Goal: Task Accomplishment & Management: Manage account settings

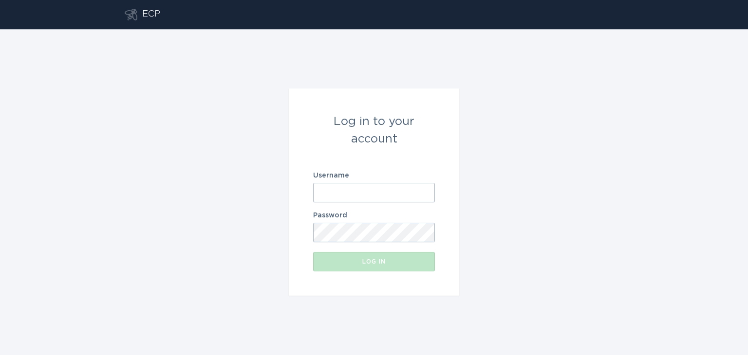
click at [331, 186] on input "Username" at bounding box center [374, 192] width 122 height 19
type input "[EMAIL_ADDRESS][DOMAIN_NAME]"
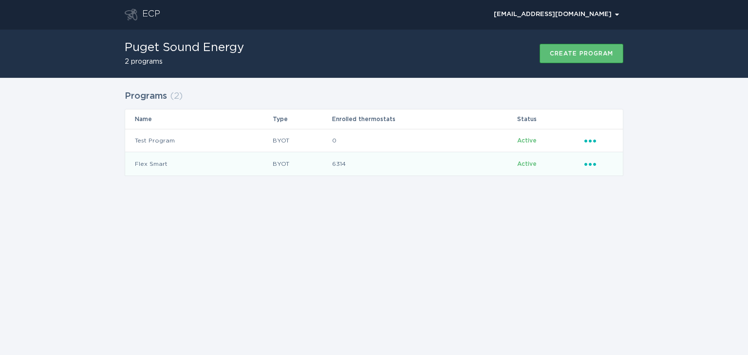
click at [589, 162] on icon "Ellipsis" at bounding box center [591, 163] width 14 height 8
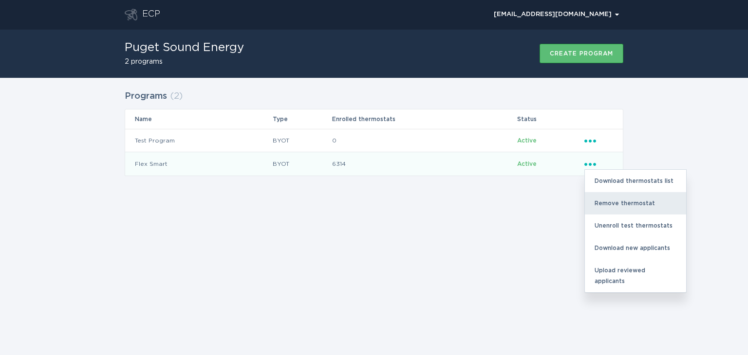
click at [614, 198] on div "Remove thermostat" at bounding box center [635, 203] width 101 height 22
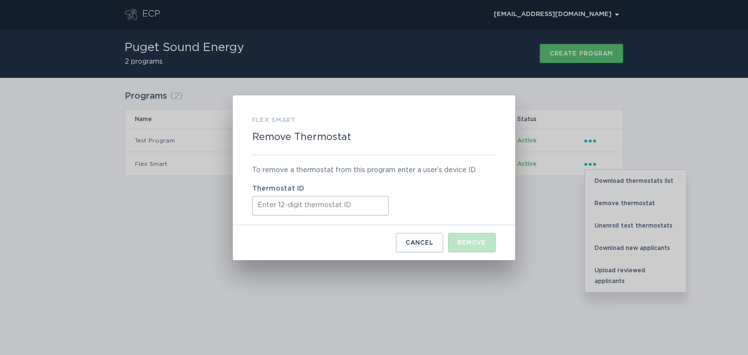
click at [324, 205] on input "Thermostat ID" at bounding box center [320, 205] width 136 height 19
paste input "532592934356"
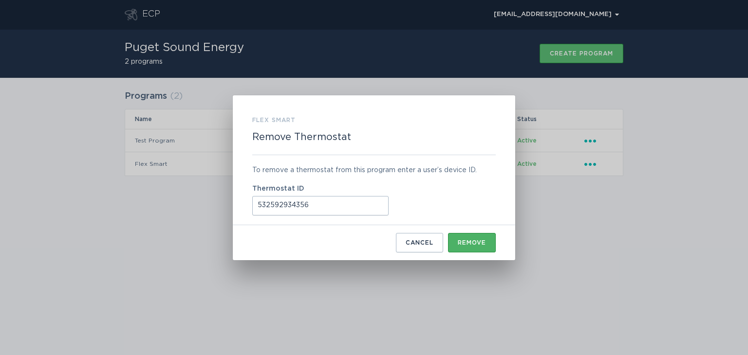
type input "532592934356"
click at [474, 240] on div "Remove" at bounding box center [472, 243] width 28 height 6
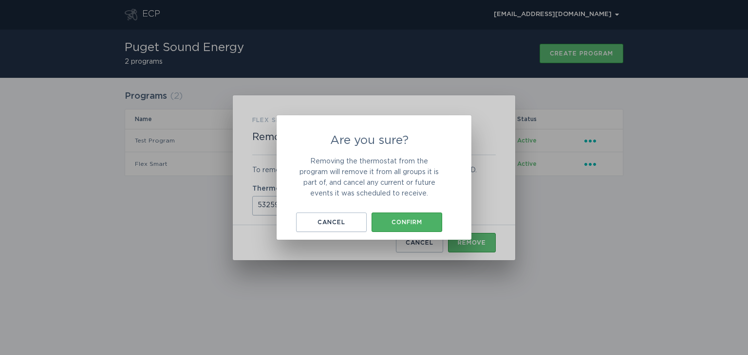
click at [405, 220] on div "Confirm" at bounding box center [406, 223] width 61 height 6
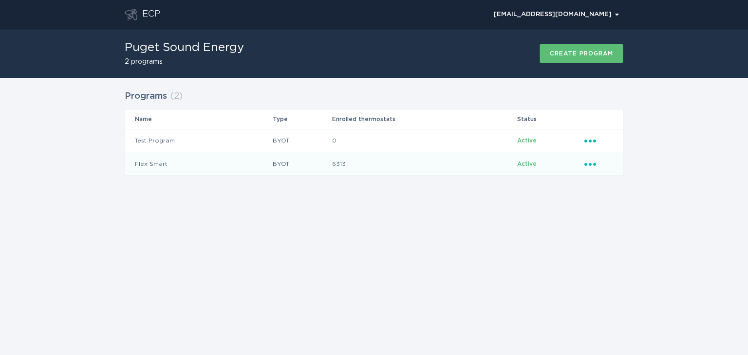
click at [593, 162] on icon "Ellipsis" at bounding box center [591, 163] width 14 height 8
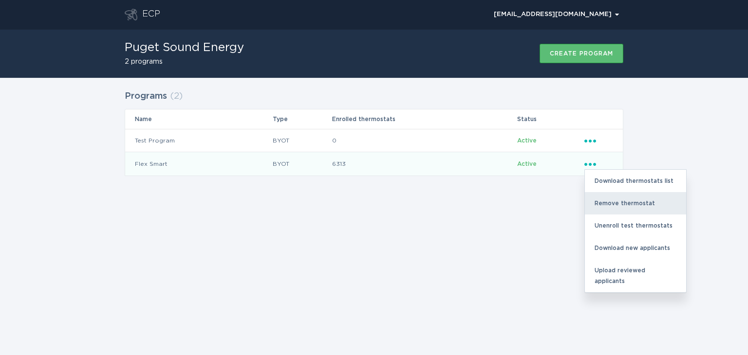
click at [615, 200] on div "Remove thermostat" at bounding box center [635, 203] width 101 height 22
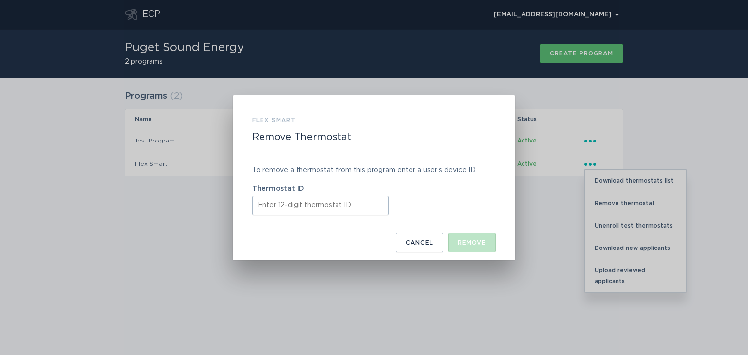
click at [292, 210] on input "Thermostat ID" at bounding box center [320, 205] width 136 height 19
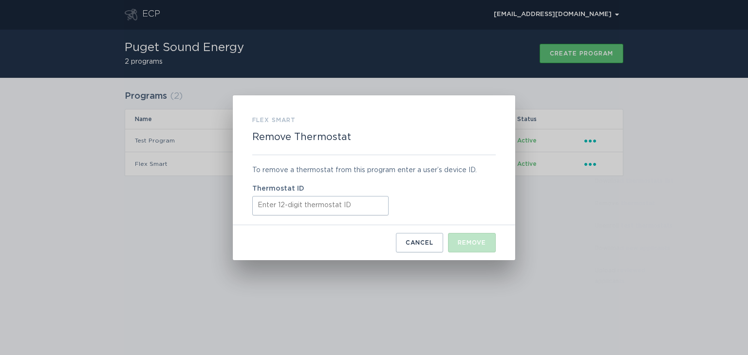
paste input "532531361872"
type input "532531361872"
click at [469, 242] on div "Remove" at bounding box center [472, 243] width 28 height 6
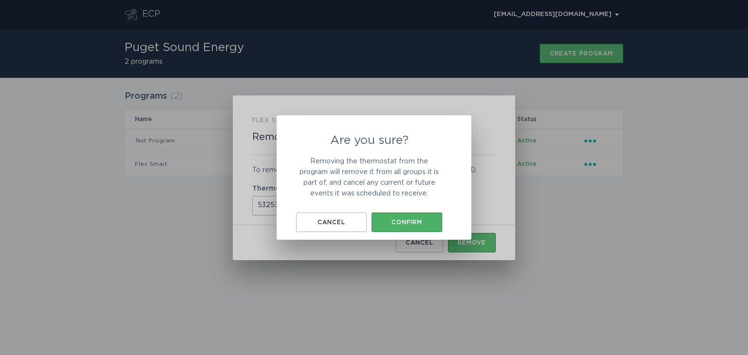
click at [419, 221] on div "Confirm" at bounding box center [406, 223] width 61 height 6
